Goal: Find specific page/section: Find specific page/section

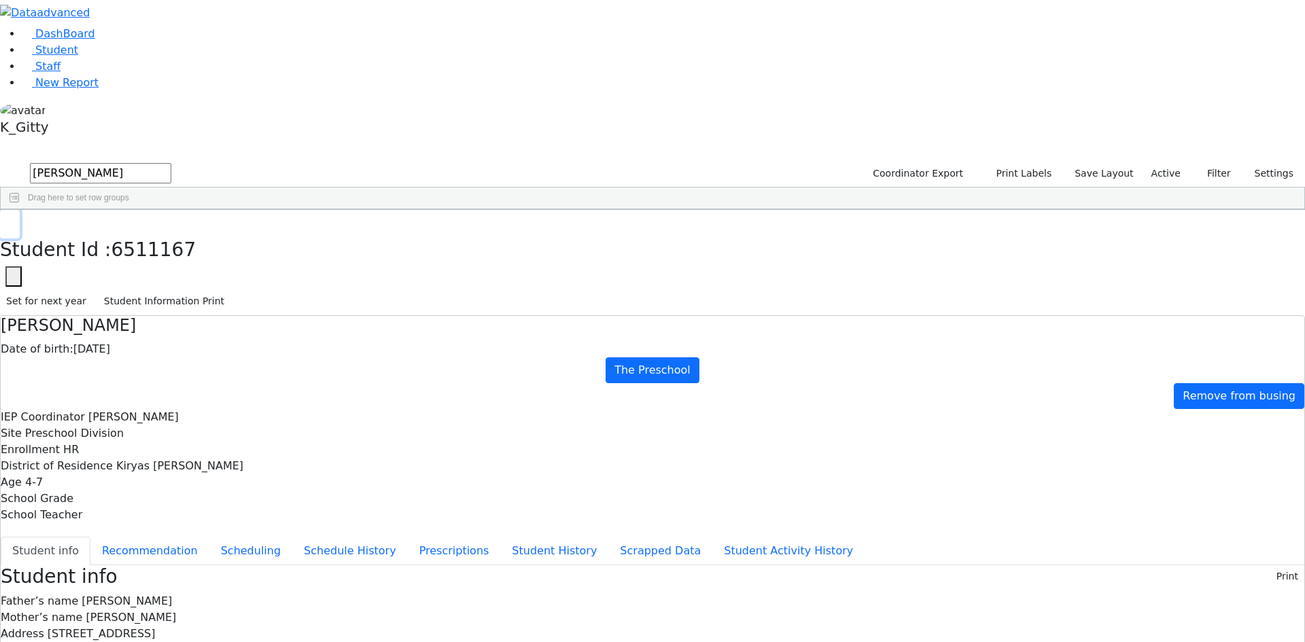
click at [14, 220] on icon "button" at bounding box center [9, 224] width 7 height 8
click at [64, 89] on span "New Report" at bounding box center [66, 82] width 63 height 13
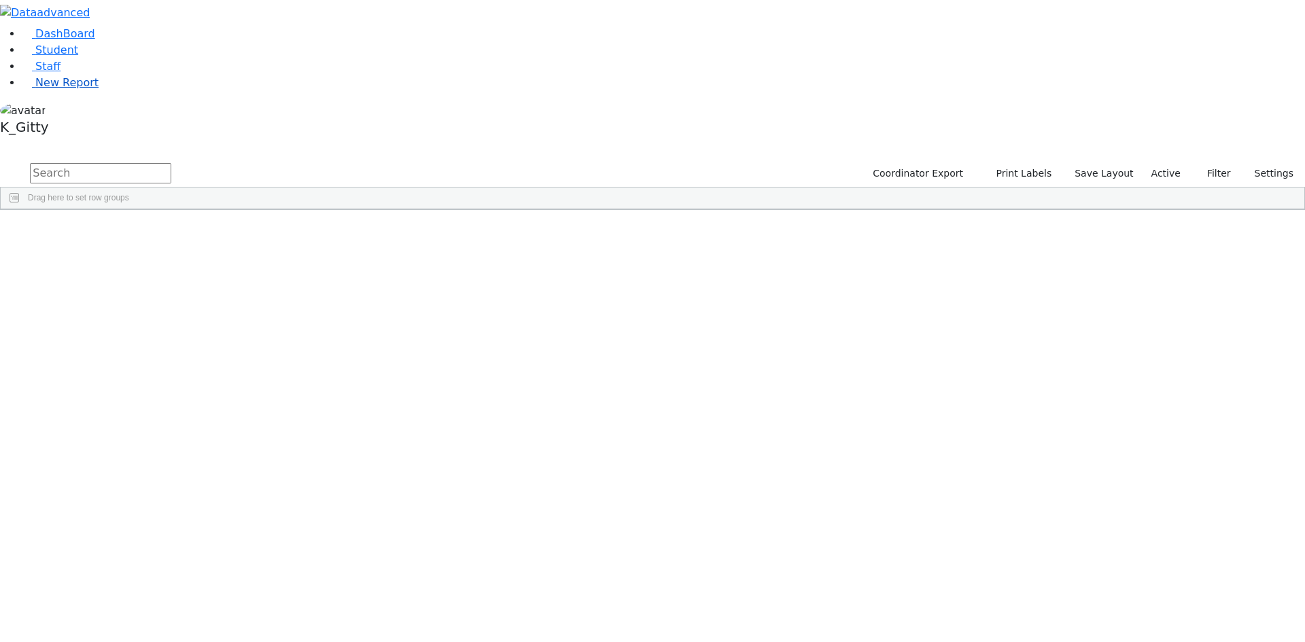
click at [66, 89] on span "New Report" at bounding box center [66, 82] width 63 height 13
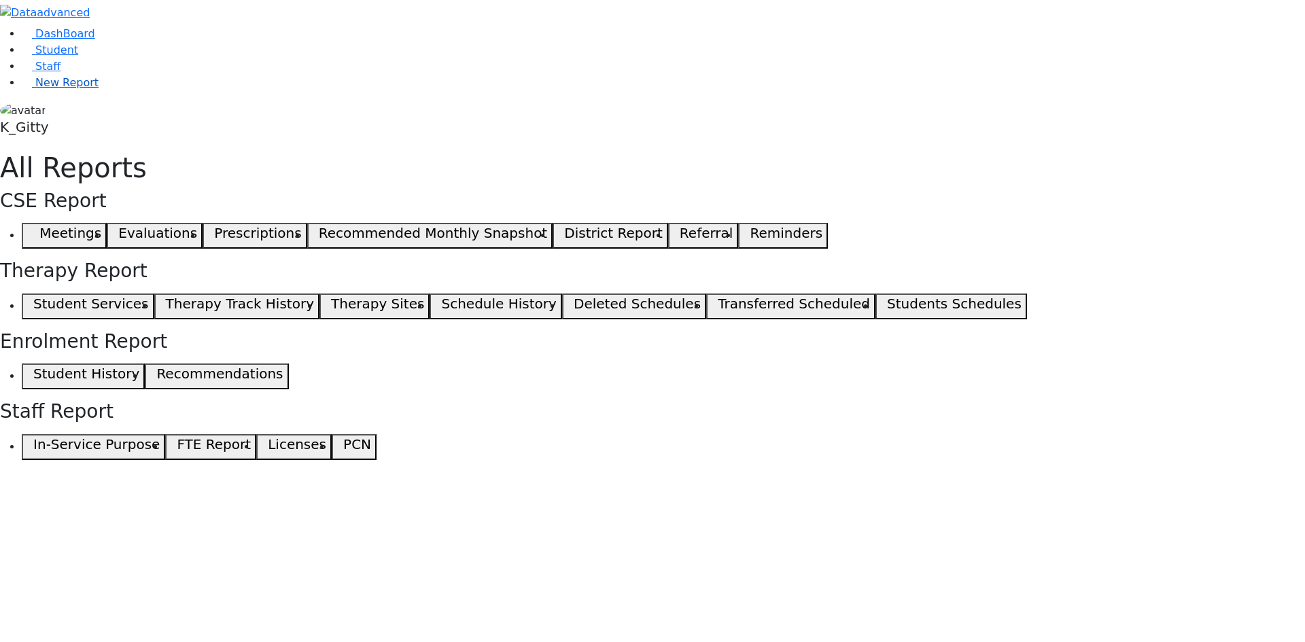
click at [83, 89] on link "New Report" at bounding box center [60, 82] width 77 height 13
click at [65, 89] on span "New Report" at bounding box center [66, 82] width 63 height 13
click at [60, 73] on link "Staff" at bounding box center [41, 66] width 39 height 13
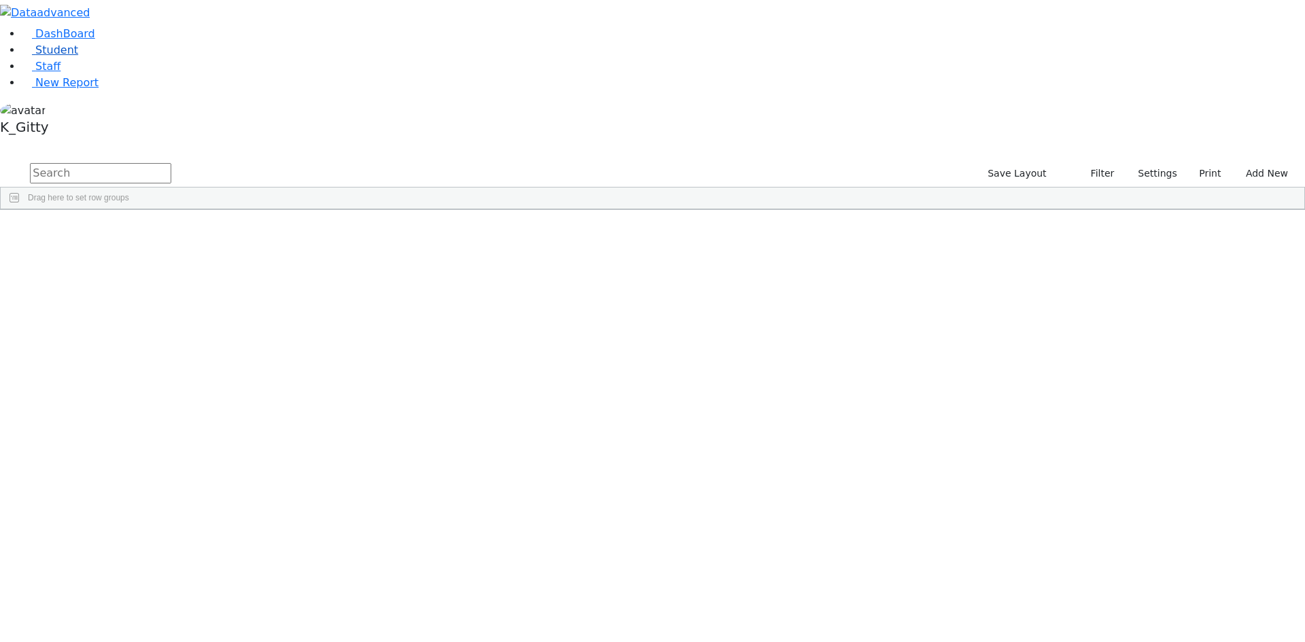
click at [46, 56] on span "Student" at bounding box center [56, 50] width 43 height 13
click at [171, 163] on input "text" at bounding box center [100, 173] width 141 height 20
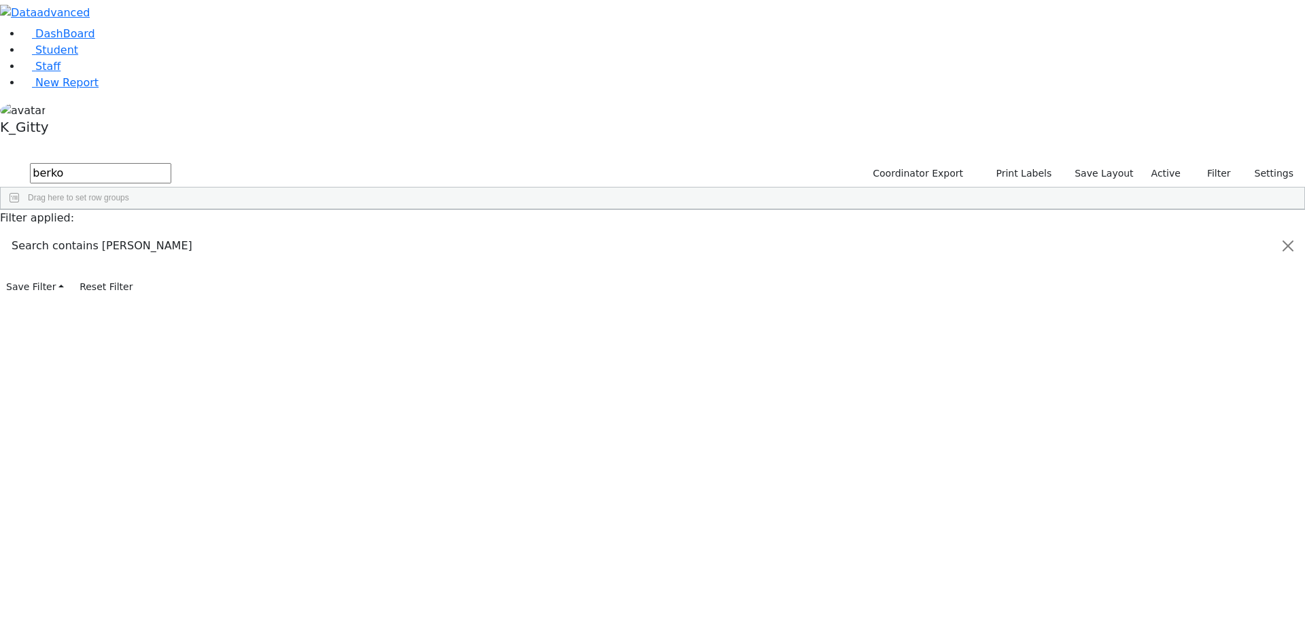
type input "berko"
click at [0, 161] on button "submit" at bounding box center [13, 174] width 27 height 26
click at [173, 308] on div "Berkowitz" at bounding box center [131, 317] width 86 height 19
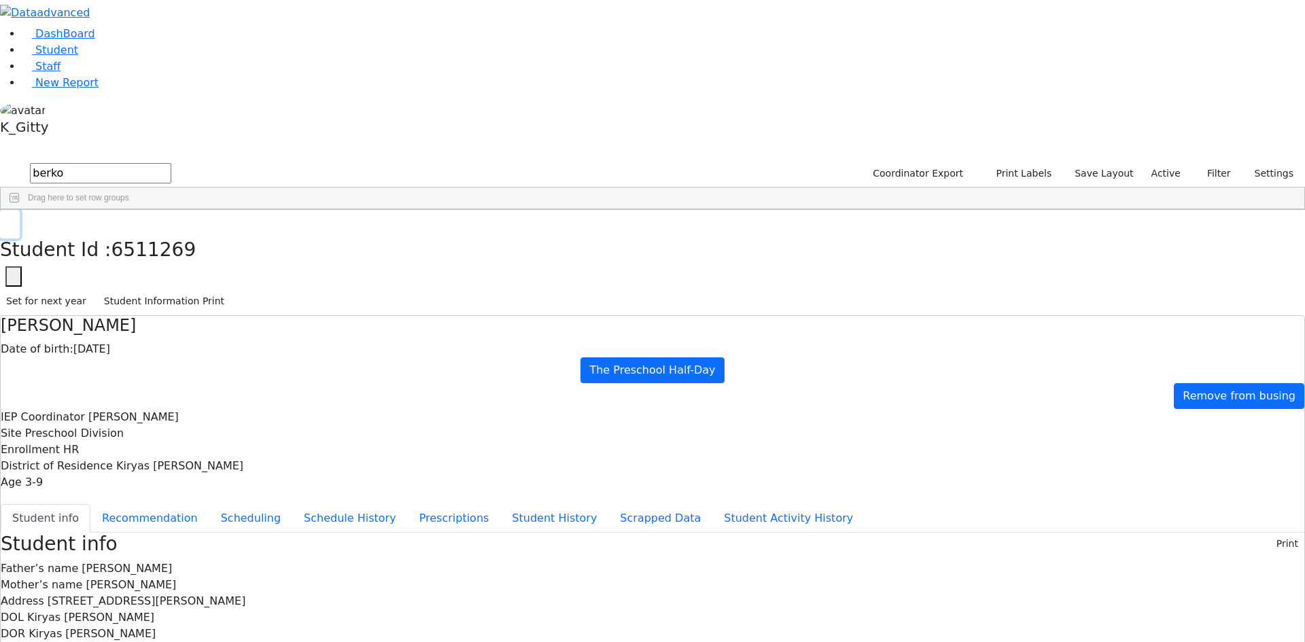
click at [20, 210] on button "button" at bounding box center [10, 224] width 20 height 29
click at [290, 304] on div "6506878 [PERSON_NAME] [DATE] Brick, Tzirel ML Special Class - K12 [PERSON_NAME]…" at bounding box center [645, 279] width 1289 height 95
click at [586, 236] on div "6506878 [PERSON_NAME] [DATE] Brick, Tzirel ML Special Class - K12 [PERSON_NAME]…" at bounding box center [645, 279] width 1289 height 95
